Goal: Find contact information: Find contact information

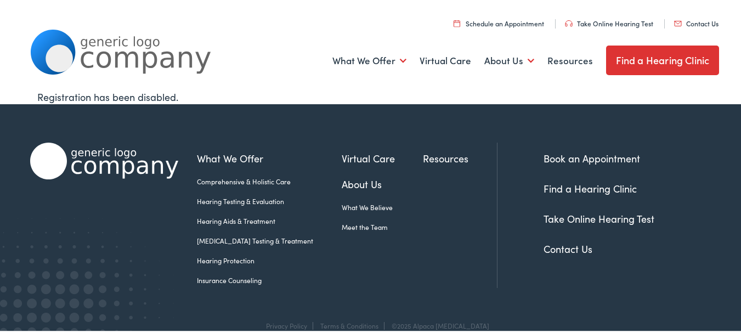
scroll to position [17, 0]
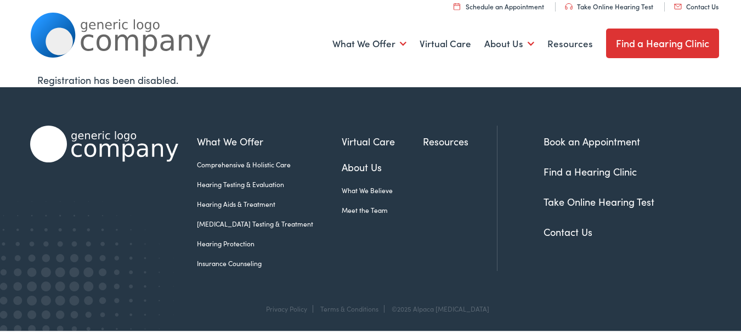
click at [556, 235] on link "Contact Us" at bounding box center [568, 230] width 49 height 14
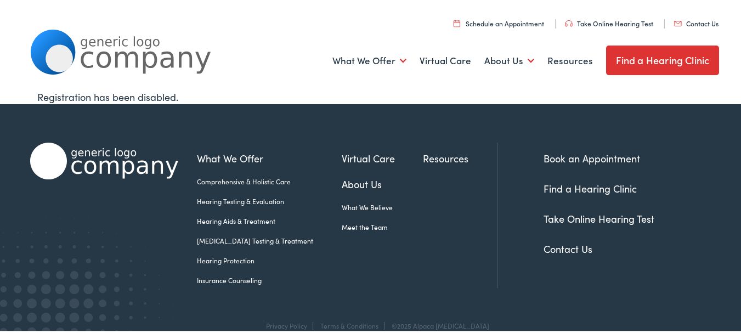
scroll to position [17, 0]
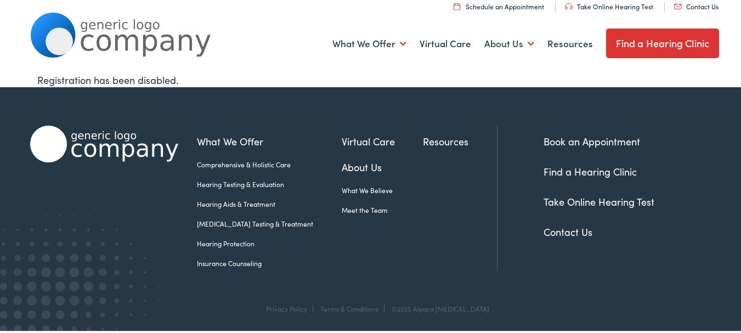
click at [570, 230] on link "Contact Us" at bounding box center [568, 230] width 49 height 14
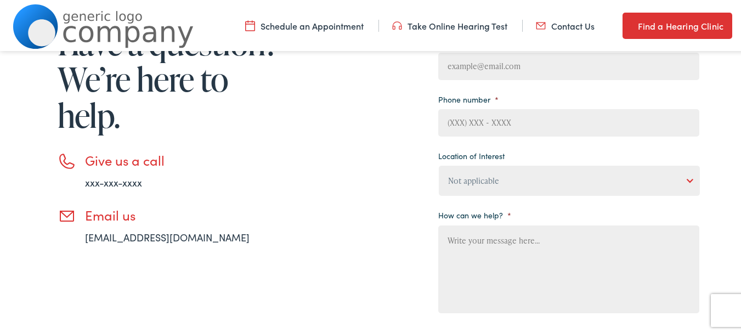
scroll to position [219, 0]
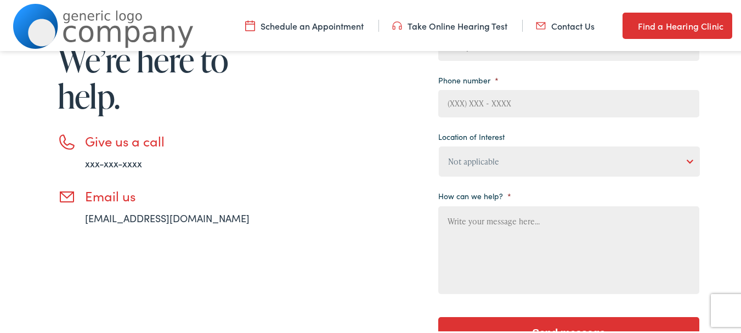
drag, startPoint x: 103, startPoint y: 218, endPoint x: 94, endPoint y: 232, distance: 16.0
click at [94, 232] on div "Need help? Have a question? We’re here to help. Give us a call xxx-xxx-xxxx Ema…" at bounding box center [156, 151] width 252 height 422
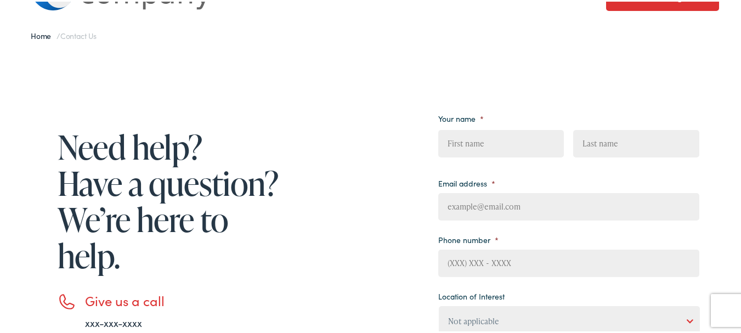
scroll to position [0, 0]
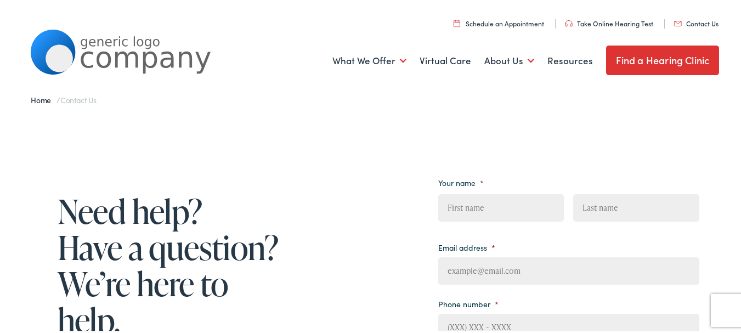
click at [688, 22] on link "Contact Us" at bounding box center [696, 21] width 44 height 9
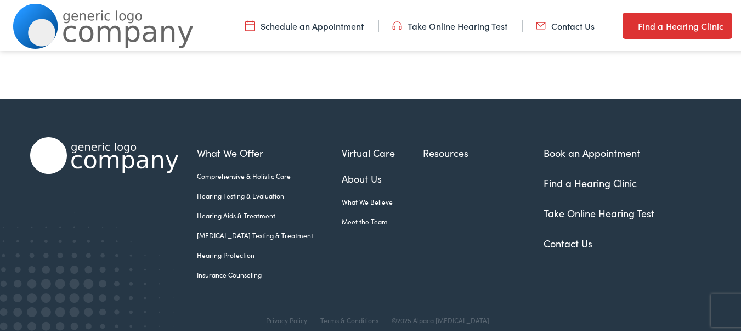
scroll to position [551, 0]
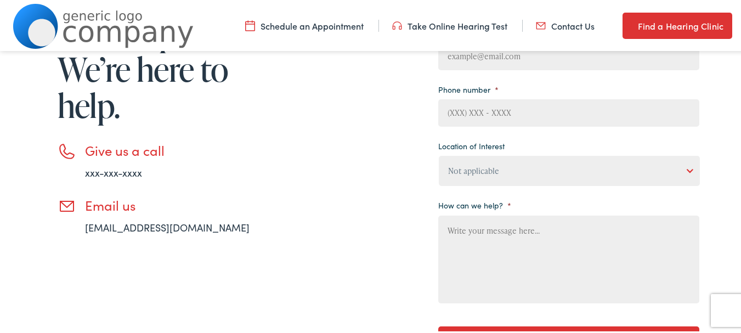
scroll to position [219, 0]
